Goal: Find specific page/section: Find specific page/section

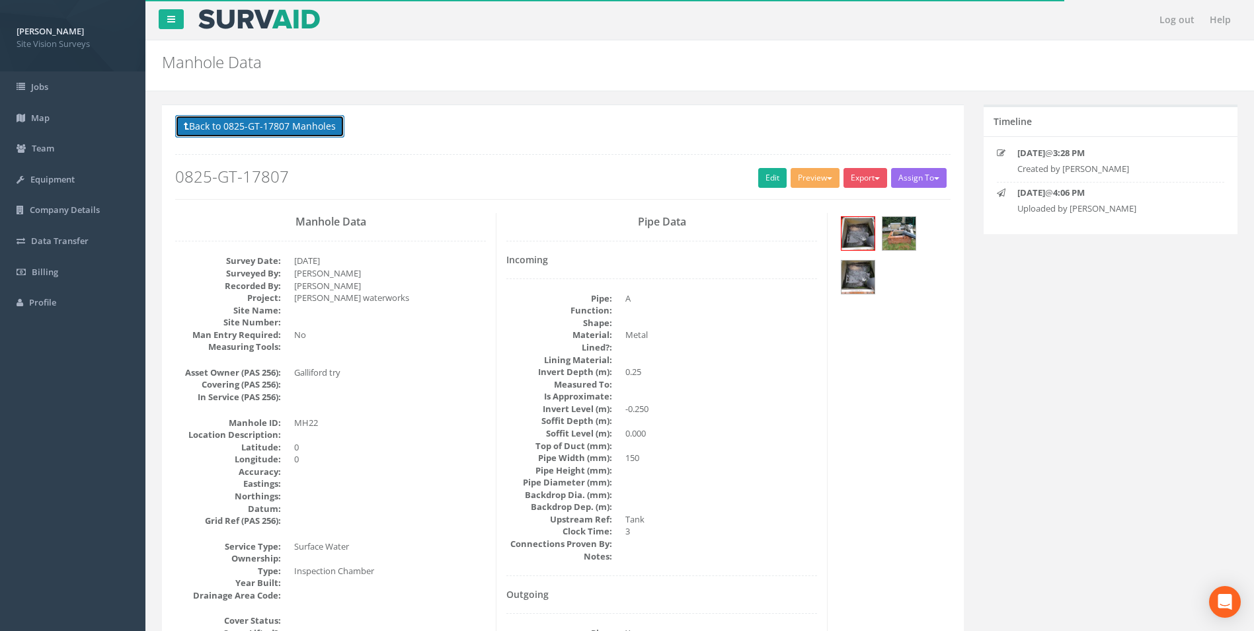
click at [257, 122] on button "Back to 0825-GT-17807 Manholes" at bounding box center [259, 126] width 169 height 22
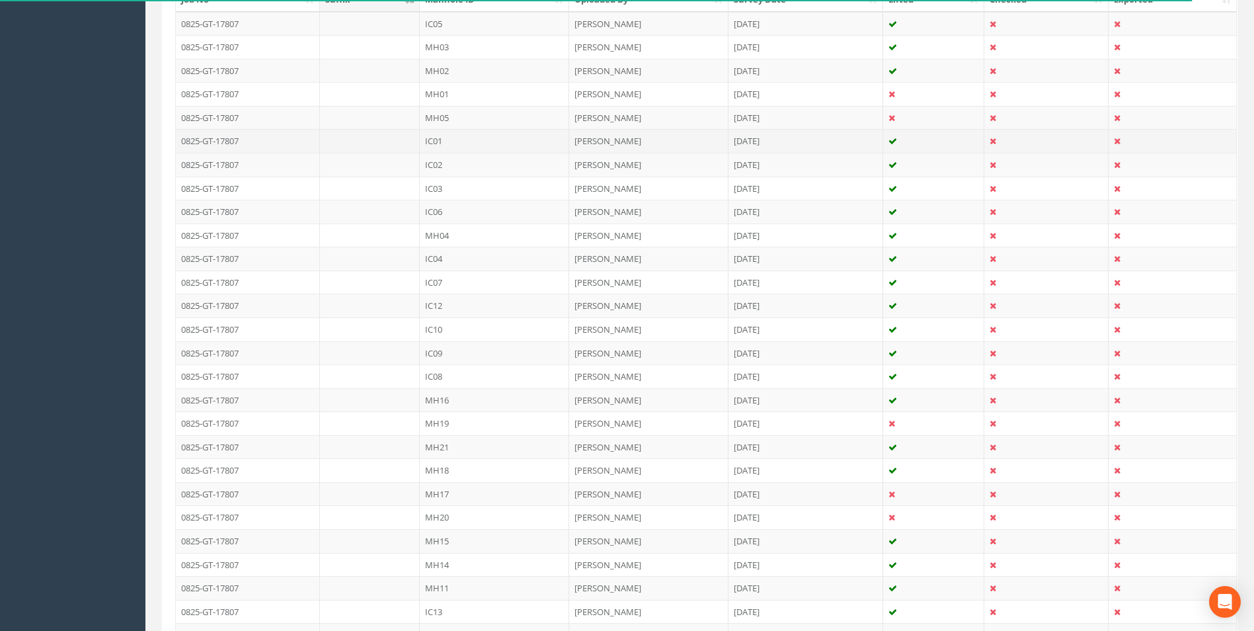
scroll to position [397, 0]
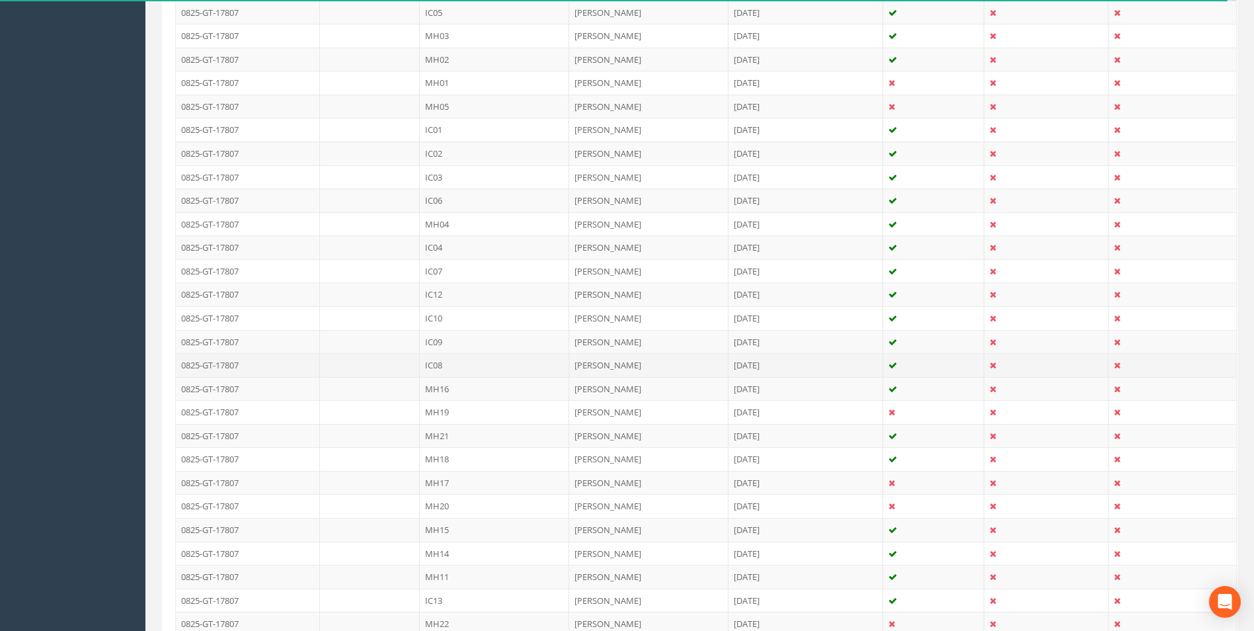
click at [491, 373] on td "IC08" at bounding box center [494, 365] width 149 height 24
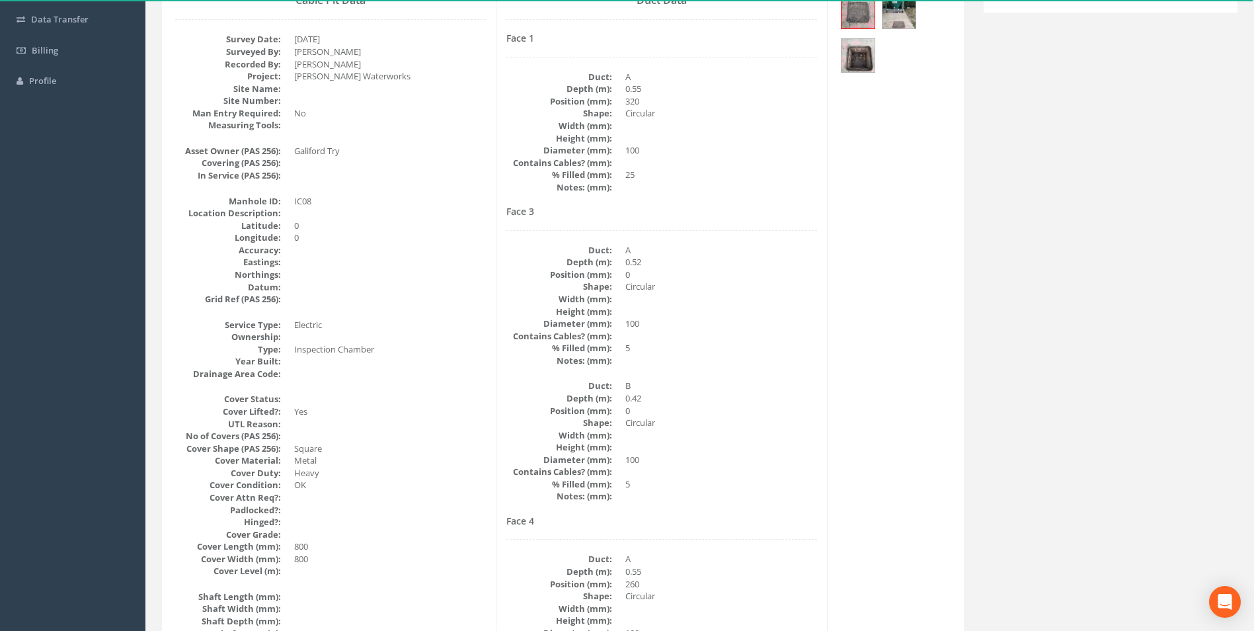
scroll to position [264, 0]
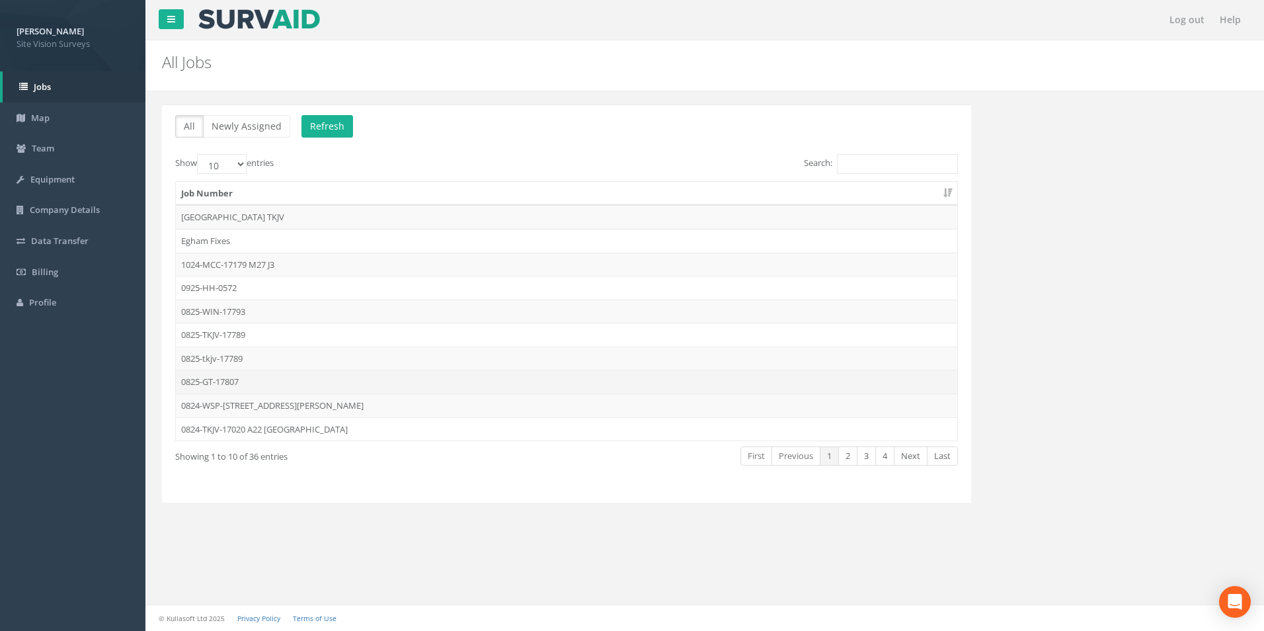
click at [333, 386] on td "0825-GT-17807" at bounding box center [566, 382] width 781 height 24
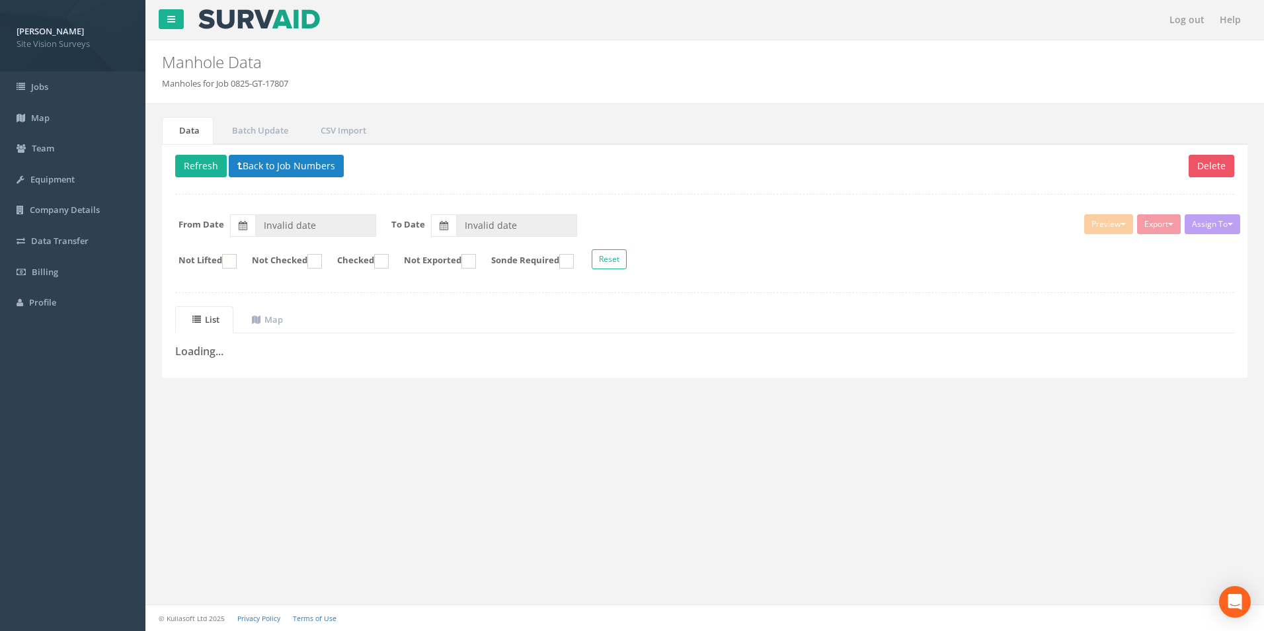
type input "[DATE]"
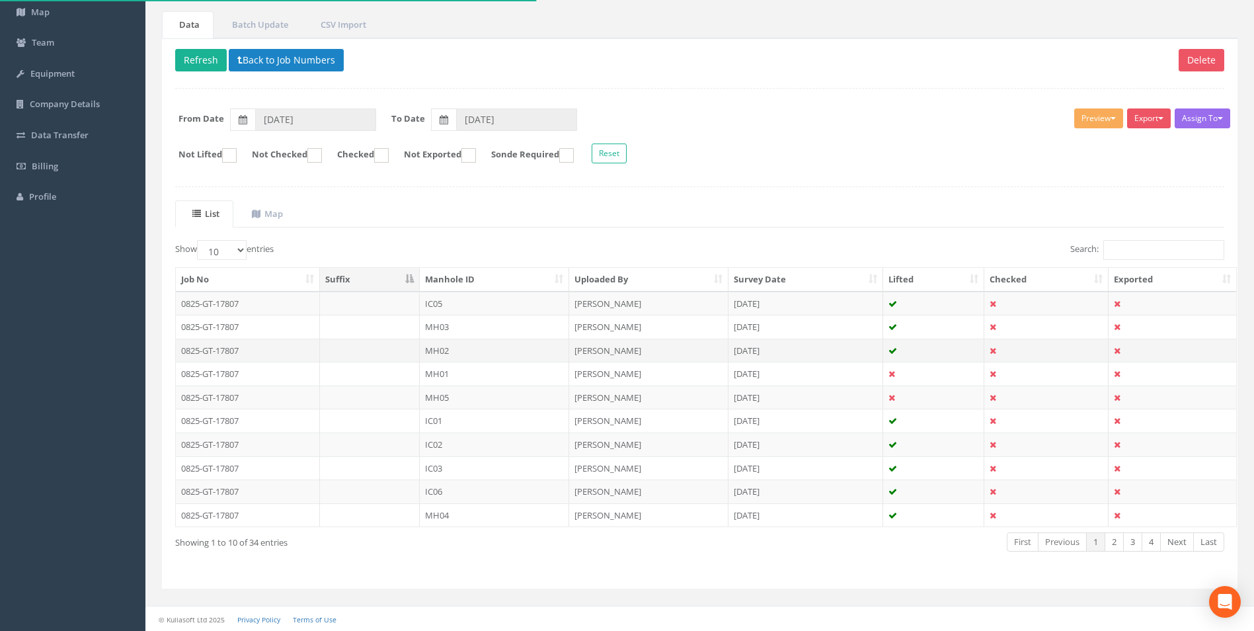
scroll to position [106, 0]
drag, startPoint x: 240, startPoint y: 251, endPoint x: 251, endPoint y: 262, distance: 15.9
click at [240, 251] on select "10 25 50 100" at bounding box center [222, 249] width 50 height 20
select select "50"
click at [199, 239] on select "10 25 50 100" at bounding box center [222, 249] width 50 height 20
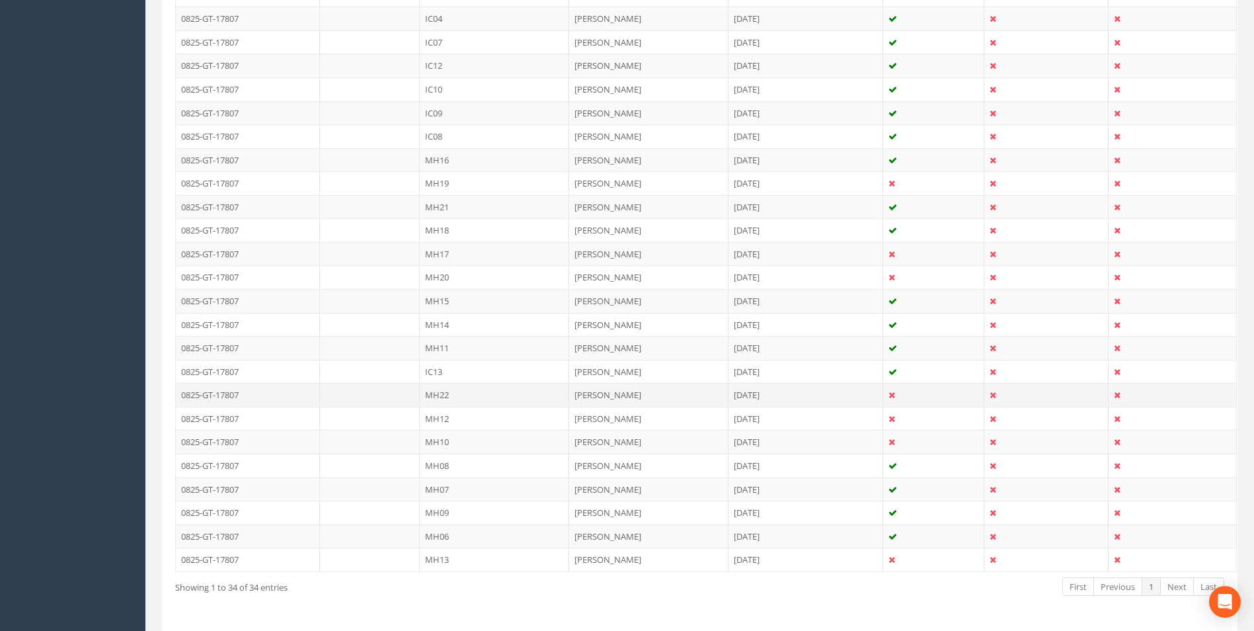
scroll to position [635, 0]
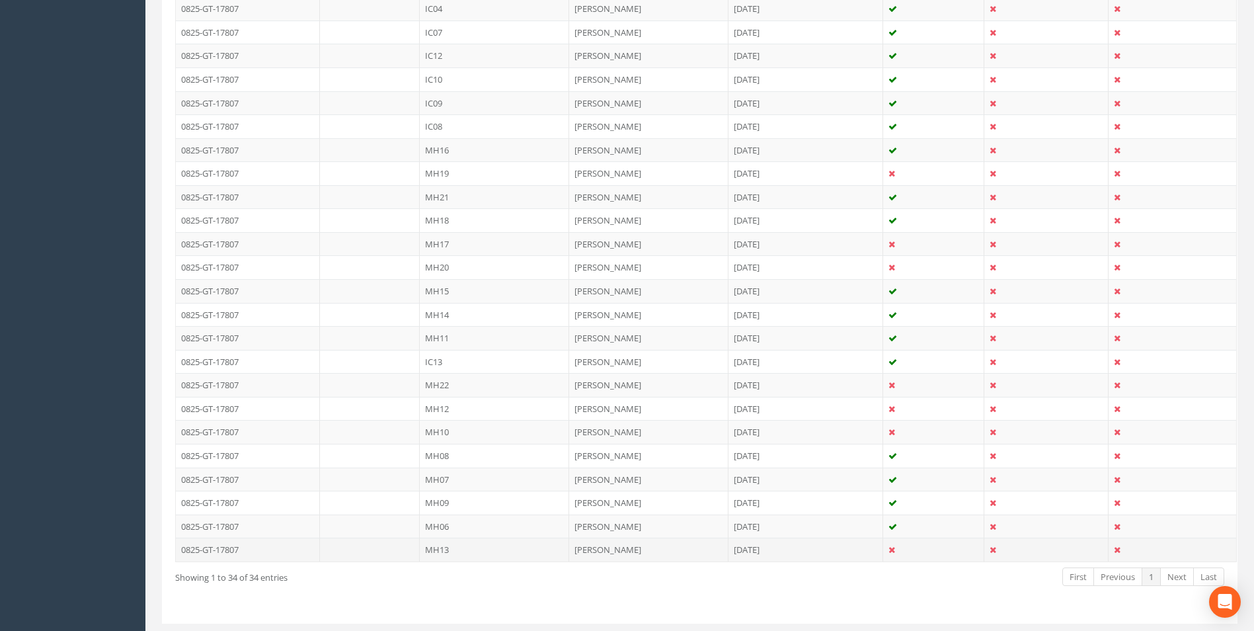
click at [472, 549] on td "MH13" at bounding box center [494, 550] width 149 height 24
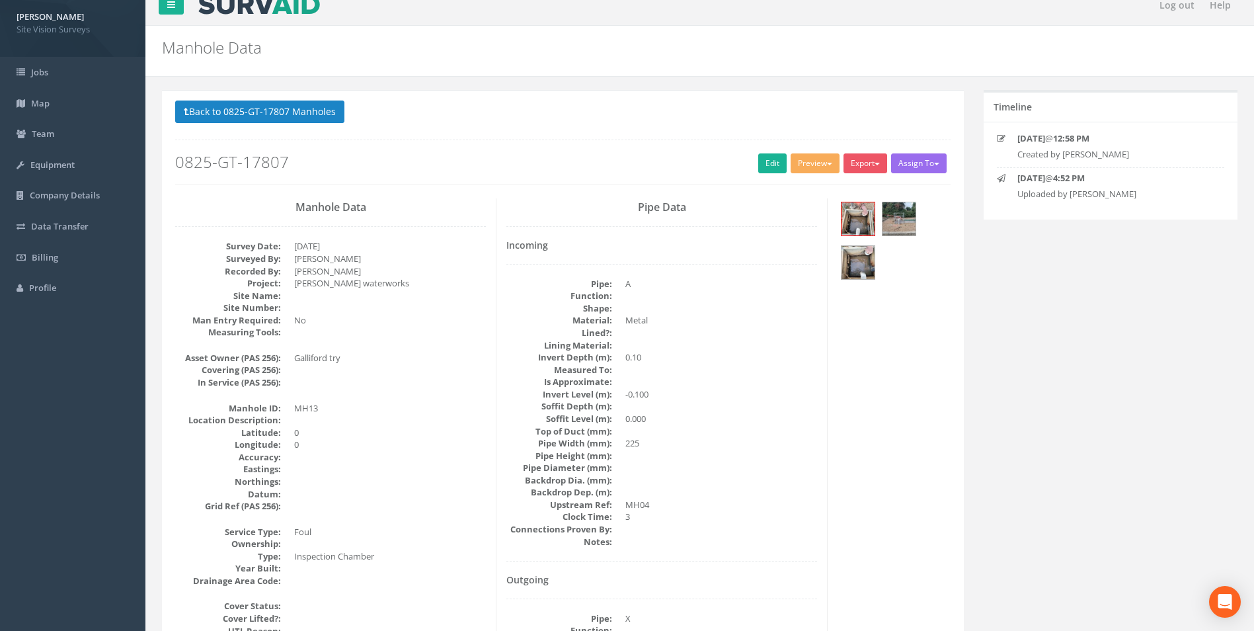
scroll to position [0, 0]
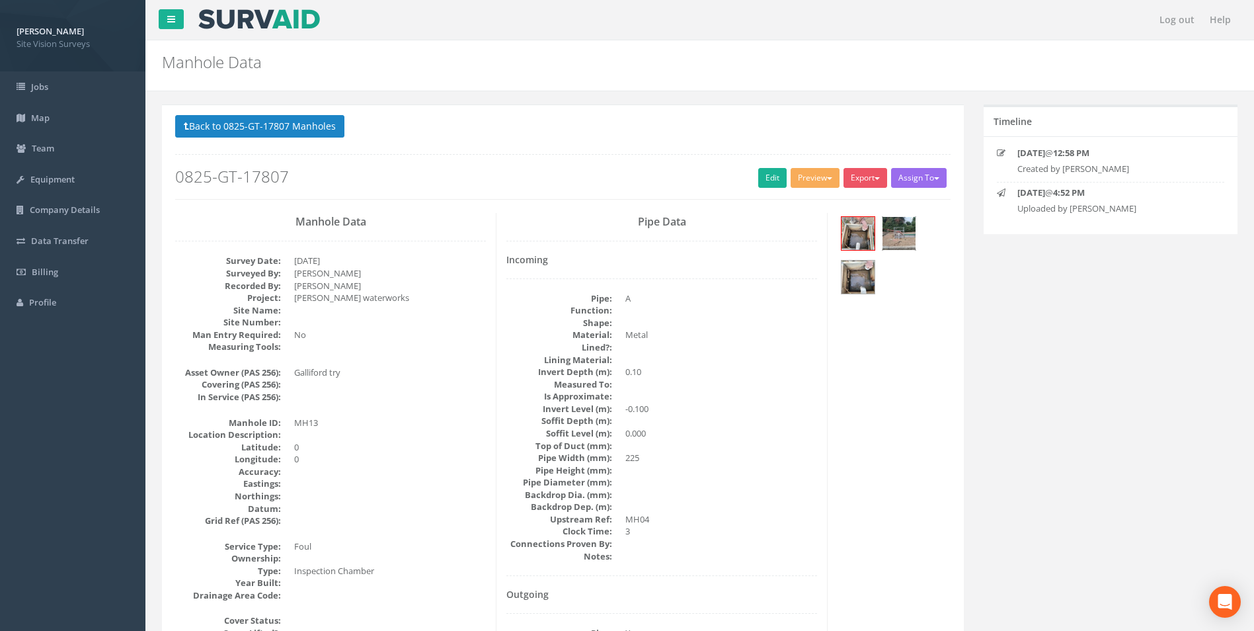
click at [888, 231] on img at bounding box center [899, 233] width 33 height 33
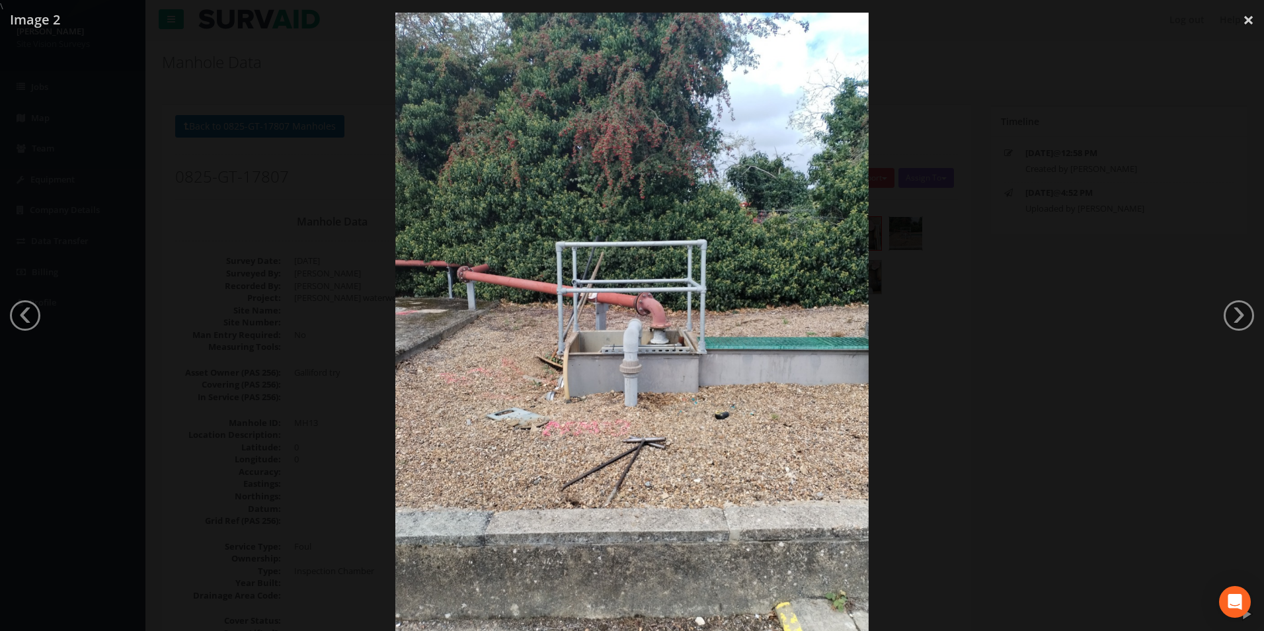
click at [672, 401] on img at bounding box center [631, 328] width 473 height 631
click at [631, 395] on img at bounding box center [631, 328] width 473 height 631
click at [1249, 22] on link "×" at bounding box center [1248, 20] width 31 height 40
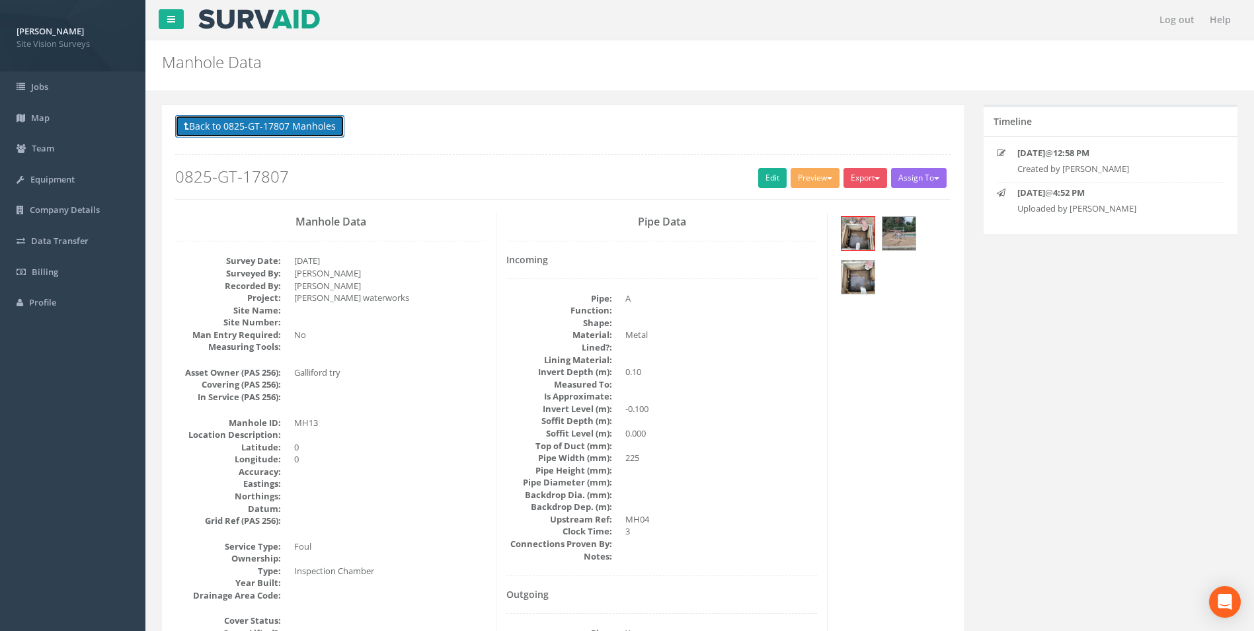
click at [208, 123] on button "Back to 0825-GT-17807 Manholes" at bounding box center [259, 126] width 169 height 22
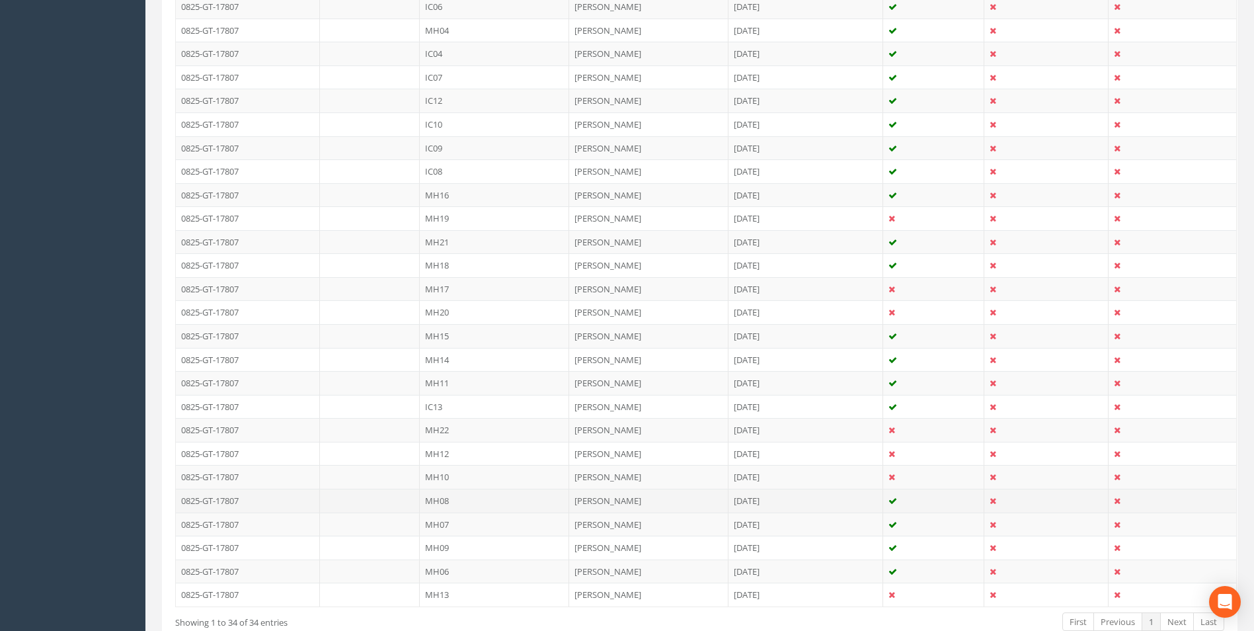
scroll to position [661, 0]
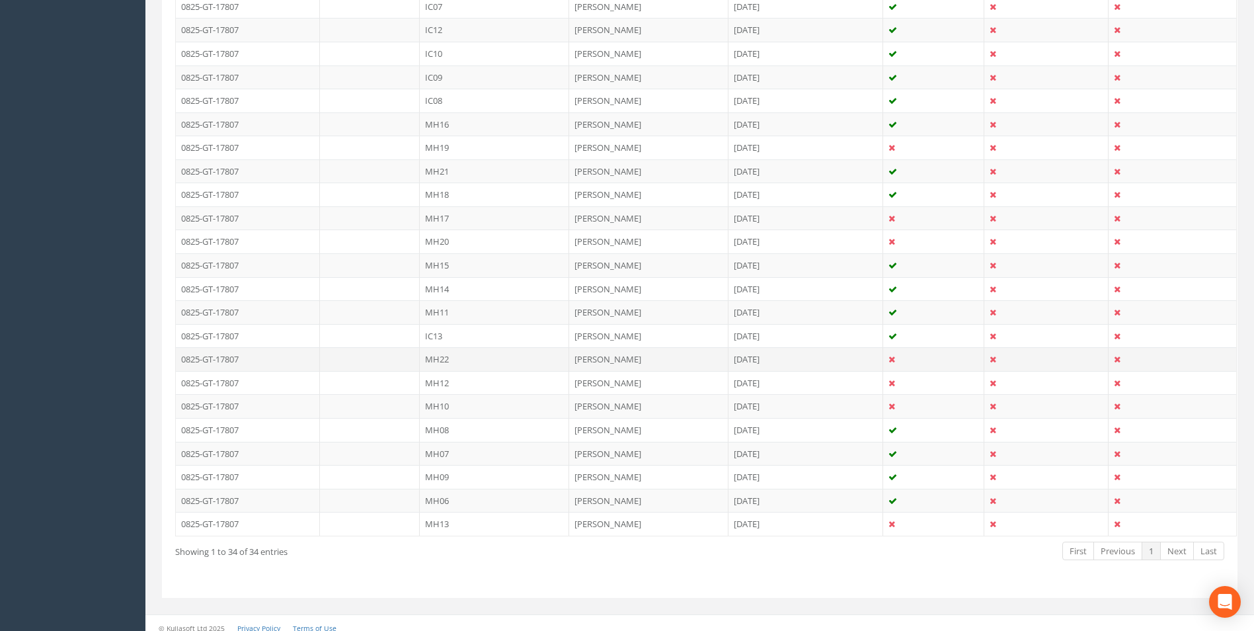
click at [461, 361] on td "MH22" at bounding box center [494, 359] width 149 height 24
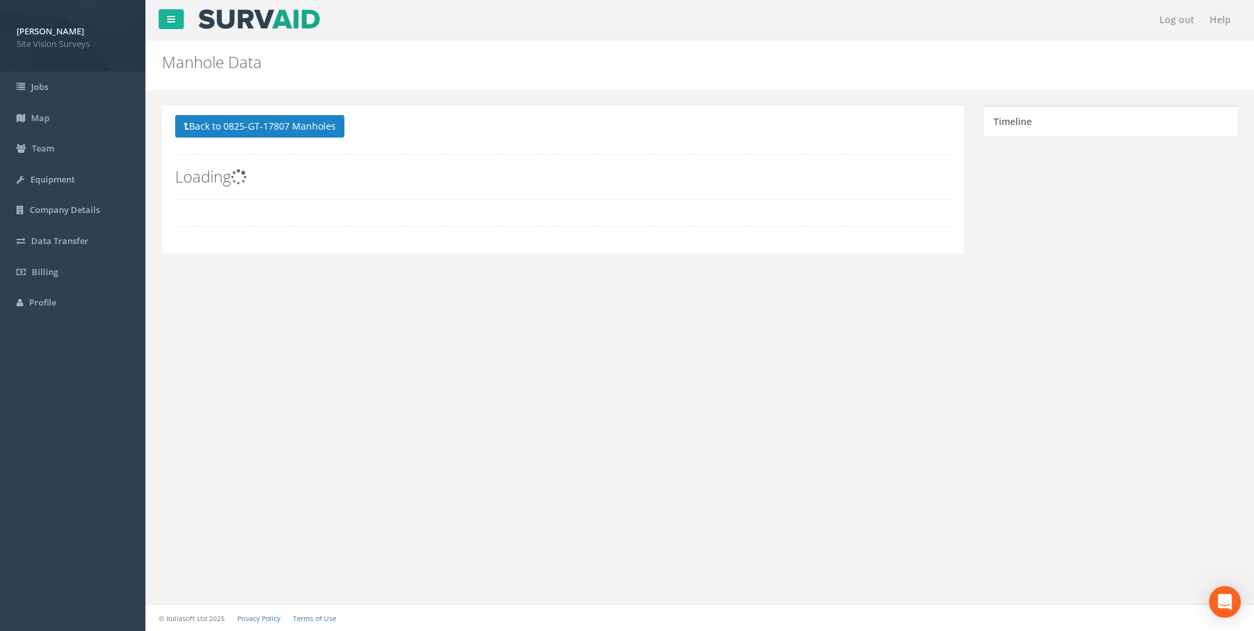
scroll to position [0, 0]
click at [461, 362] on div "Log out Help Manhole Data Manholes for Job 0825-GT-17807 × There was an error f…" at bounding box center [704, 315] width 1119 height 631
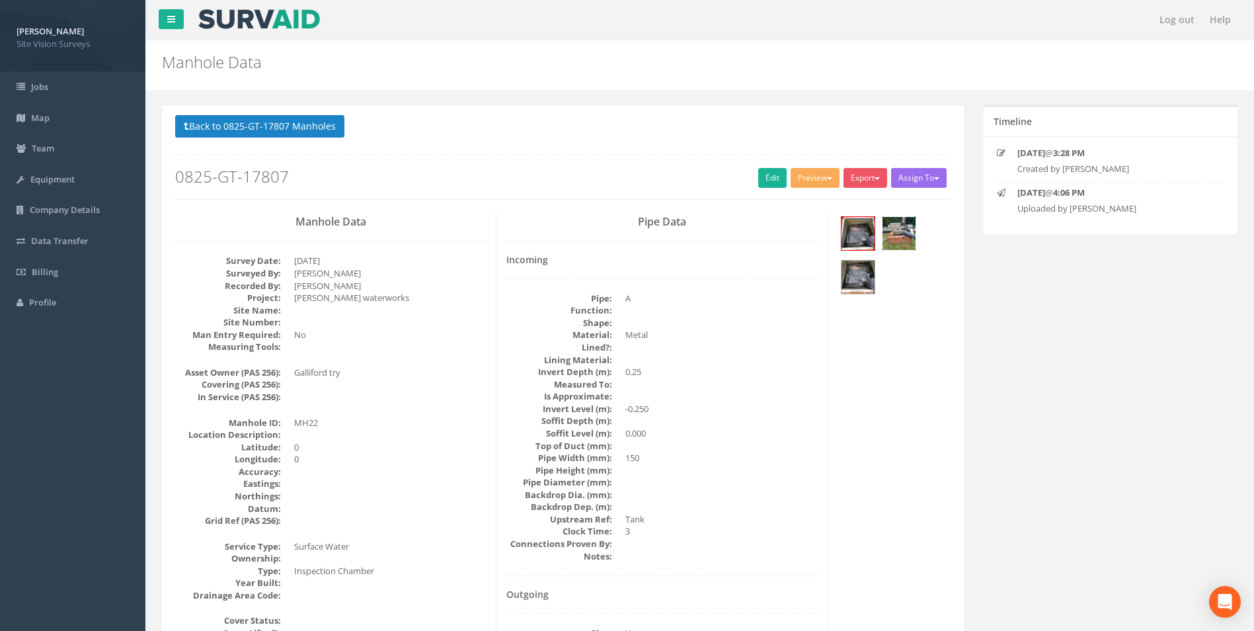
click at [899, 232] on img at bounding box center [899, 233] width 33 height 33
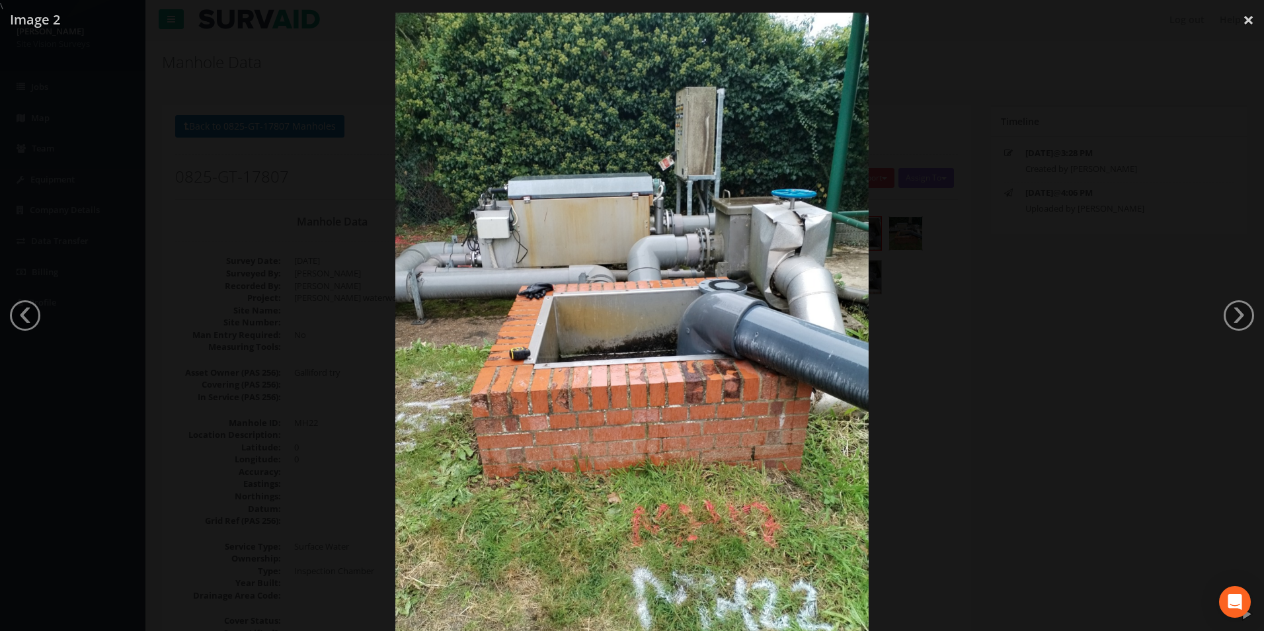
click at [883, 402] on div at bounding box center [632, 328] width 1264 height 631
